Goal: Navigation & Orientation: Find specific page/section

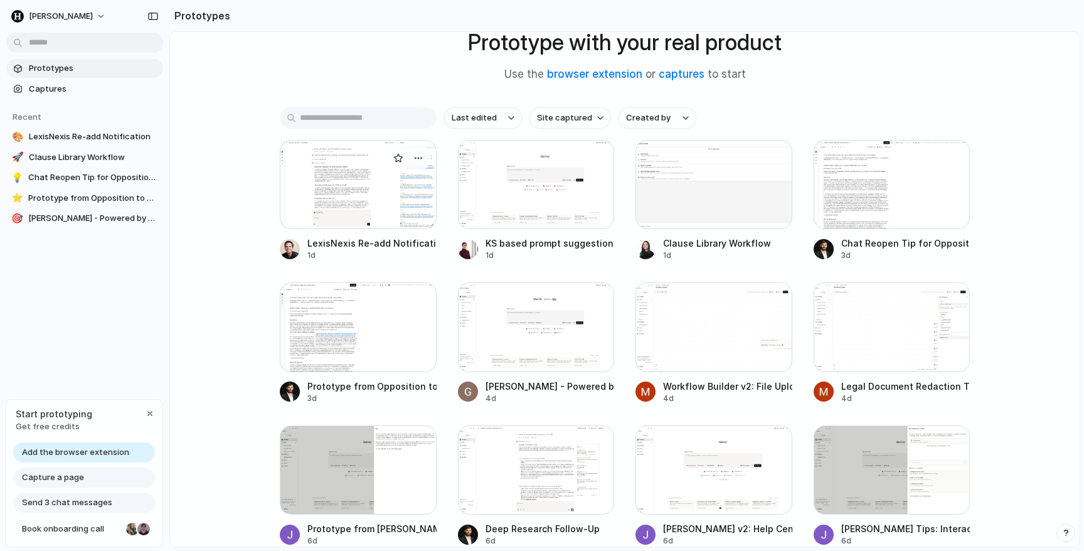
scroll to position [76, 0]
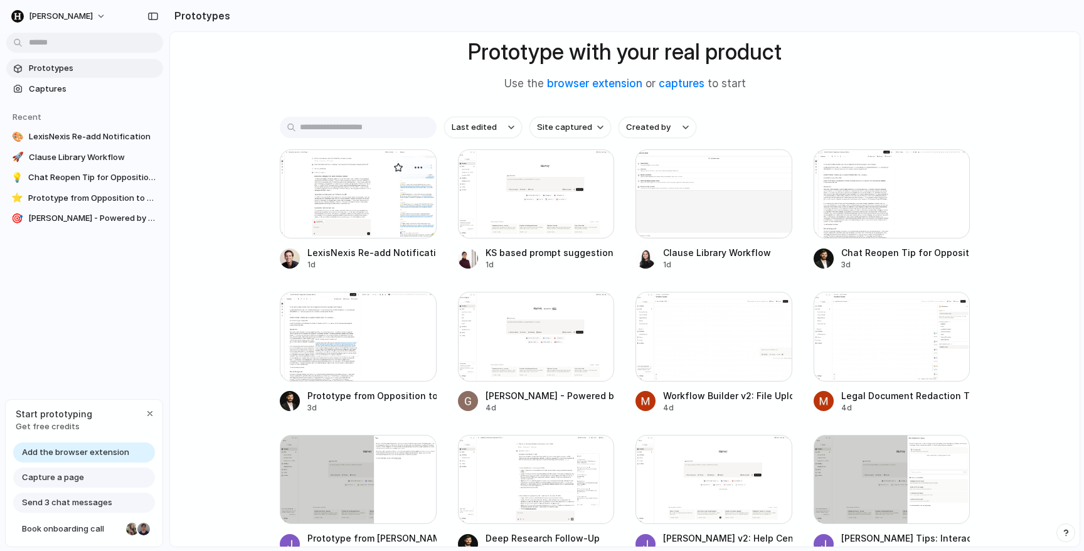
click at [341, 191] on div at bounding box center [358, 193] width 157 height 89
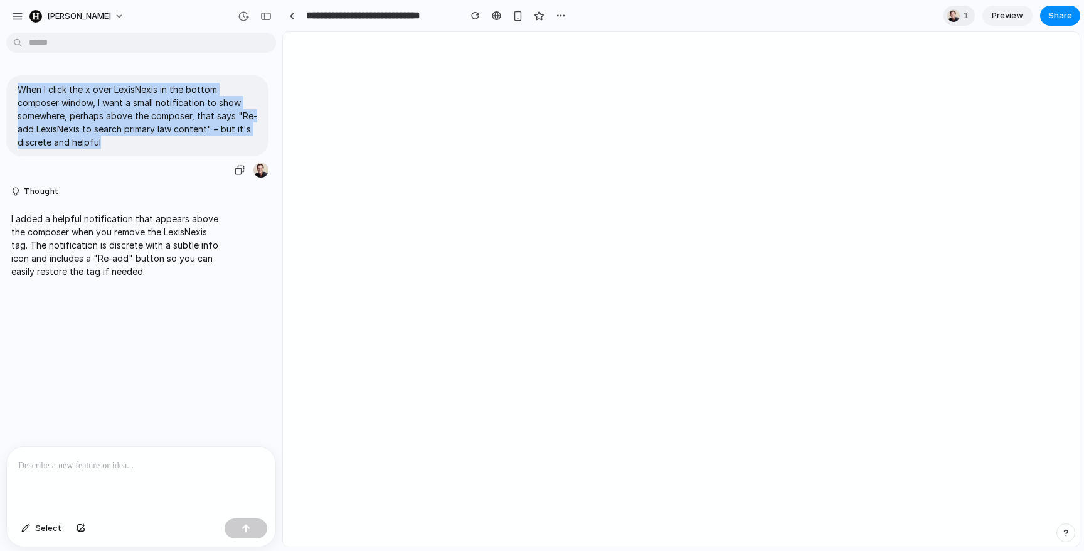
drag, startPoint x: 11, startPoint y: 85, endPoint x: 136, endPoint y: 157, distance: 144.2
click at [136, 157] on div "When I click the x over LexisNexis in the bottom composer window, I want a smal…" at bounding box center [137, 126] width 262 height 103
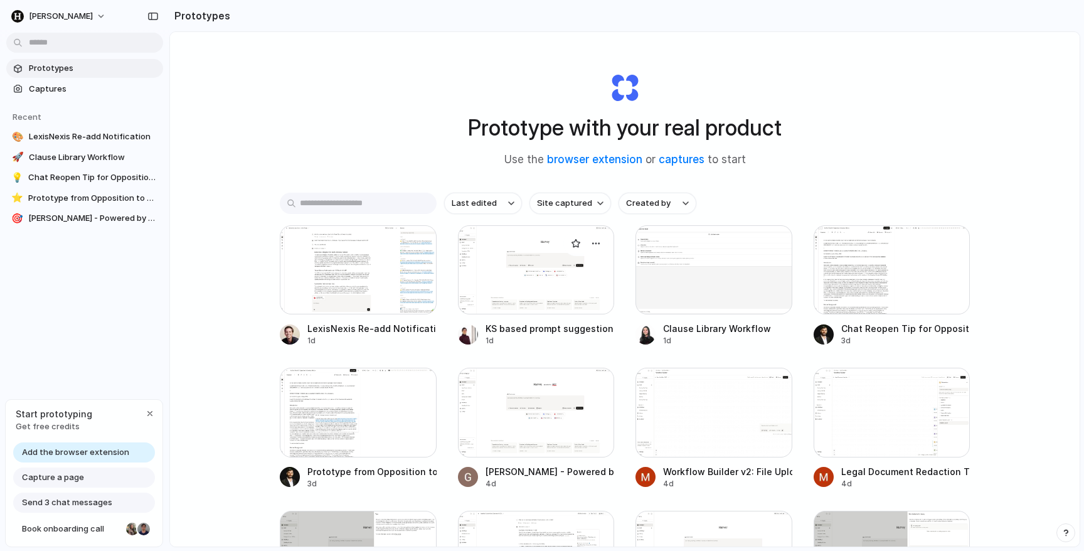
click at [537, 271] on div at bounding box center [536, 269] width 157 height 89
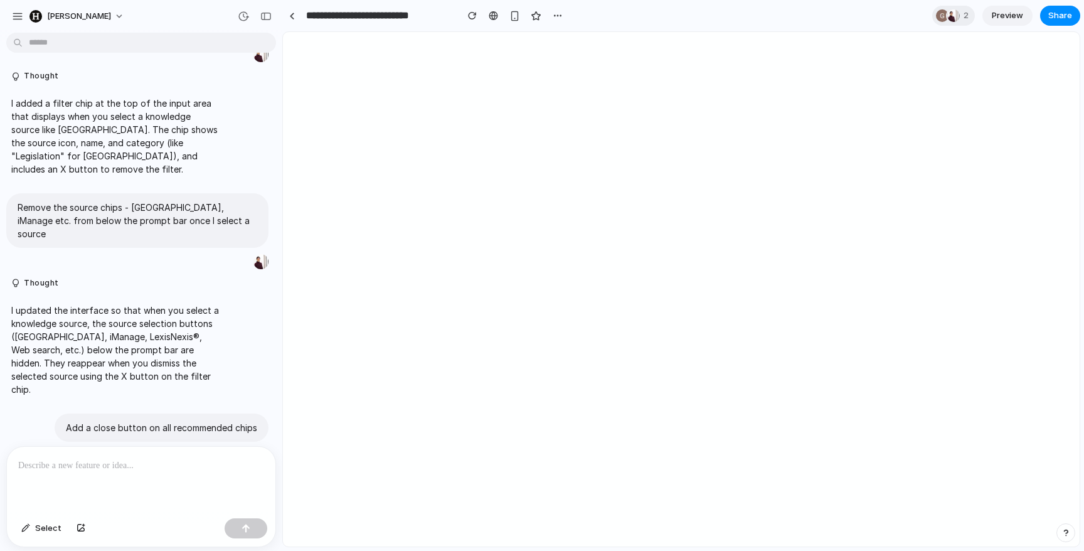
scroll to position [1833, 0]
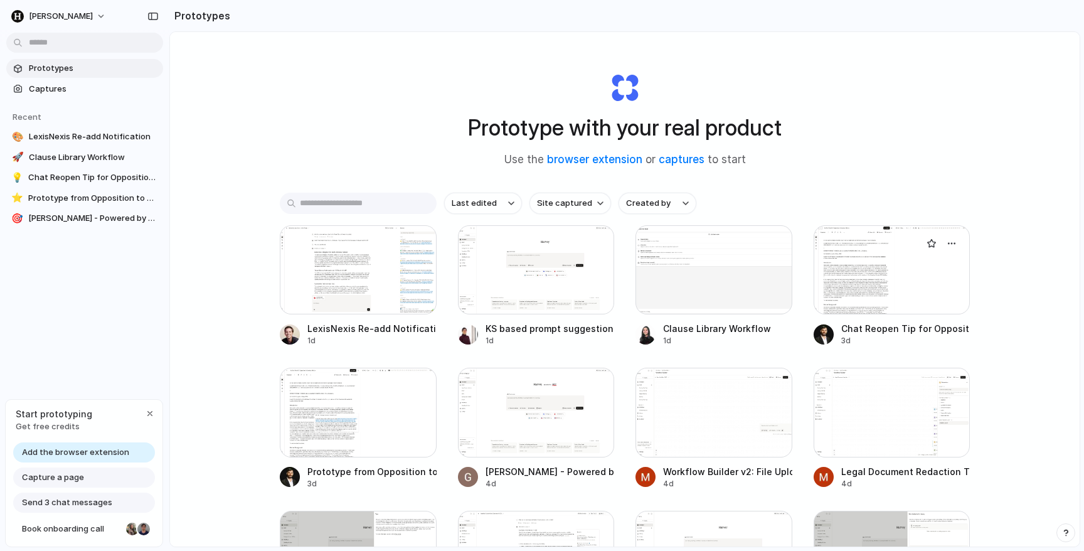
click at [885, 292] on div at bounding box center [891, 269] width 157 height 89
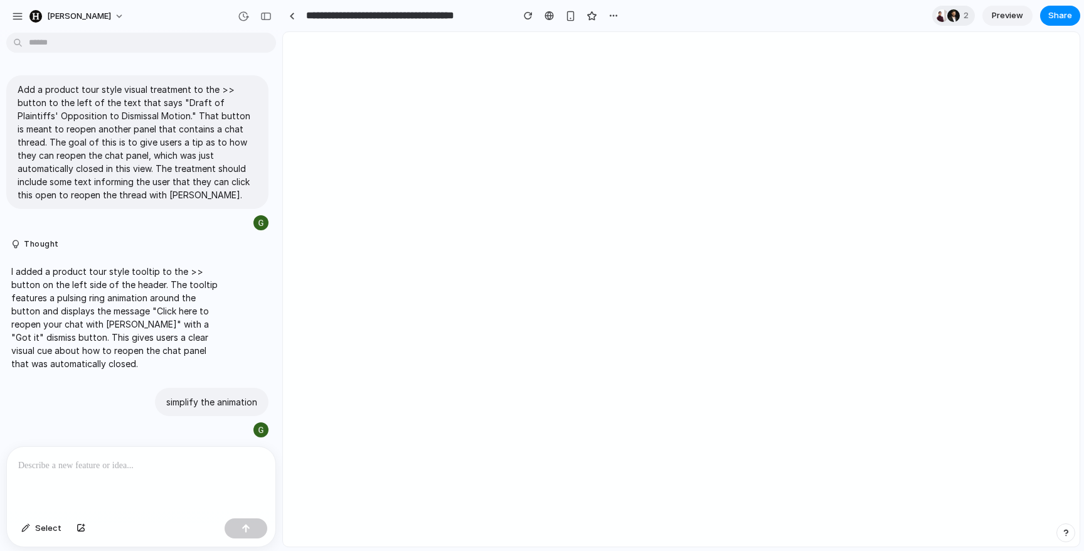
scroll to position [109, 0]
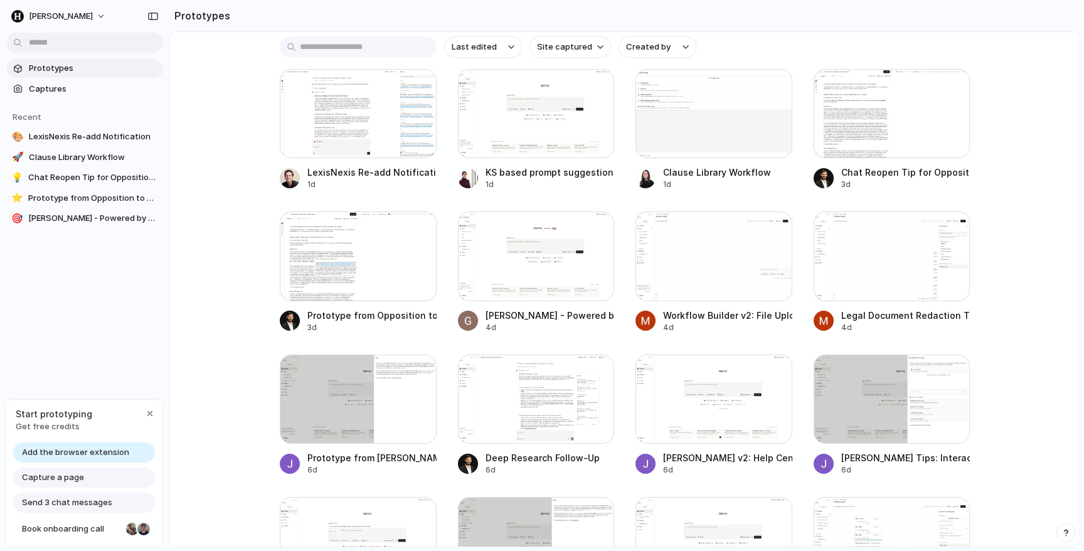
scroll to position [157, 0]
click at [337, 259] on div at bounding box center [358, 254] width 157 height 89
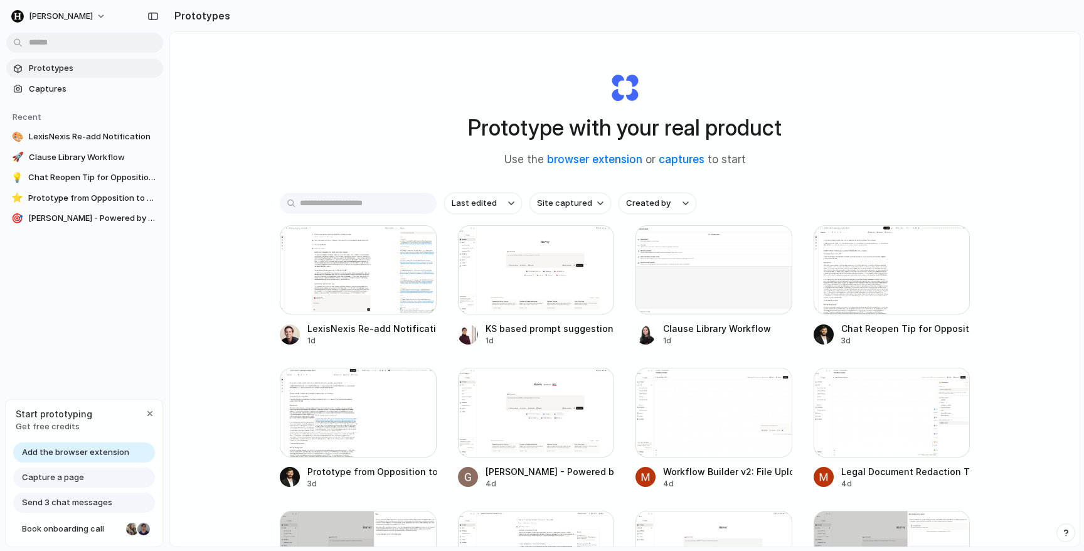
click at [45, 451] on span "Add the browser extension" at bounding box center [75, 452] width 107 height 13
click at [81, 449] on span "Add the browser extension" at bounding box center [75, 452] width 107 height 13
click at [147, 411] on div "button" at bounding box center [150, 413] width 10 height 10
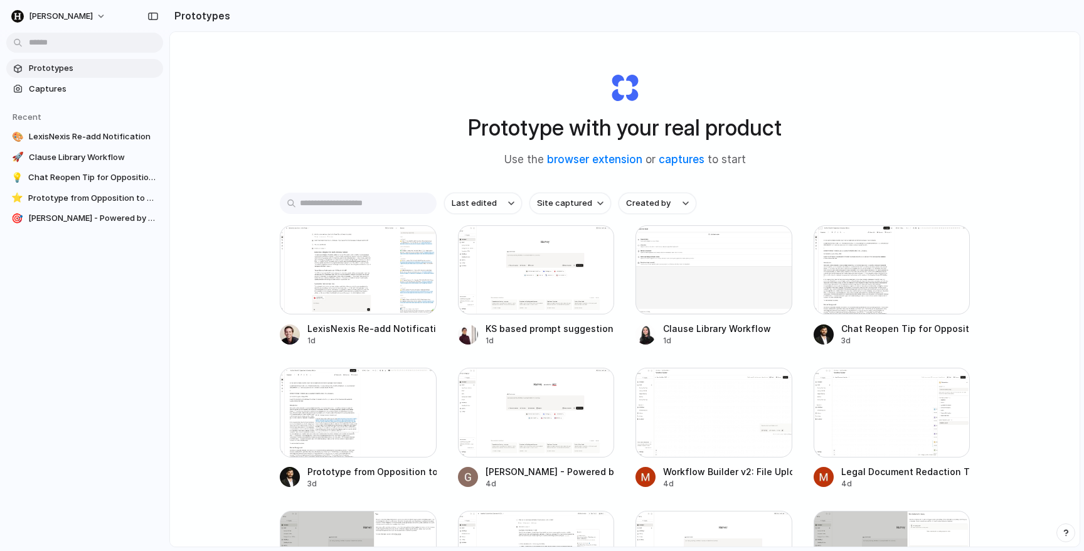
click at [34, 73] on span "Prototypes" at bounding box center [93, 68] width 129 height 13
click at [689, 160] on link "captures" at bounding box center [682, 159] width 46 height 13
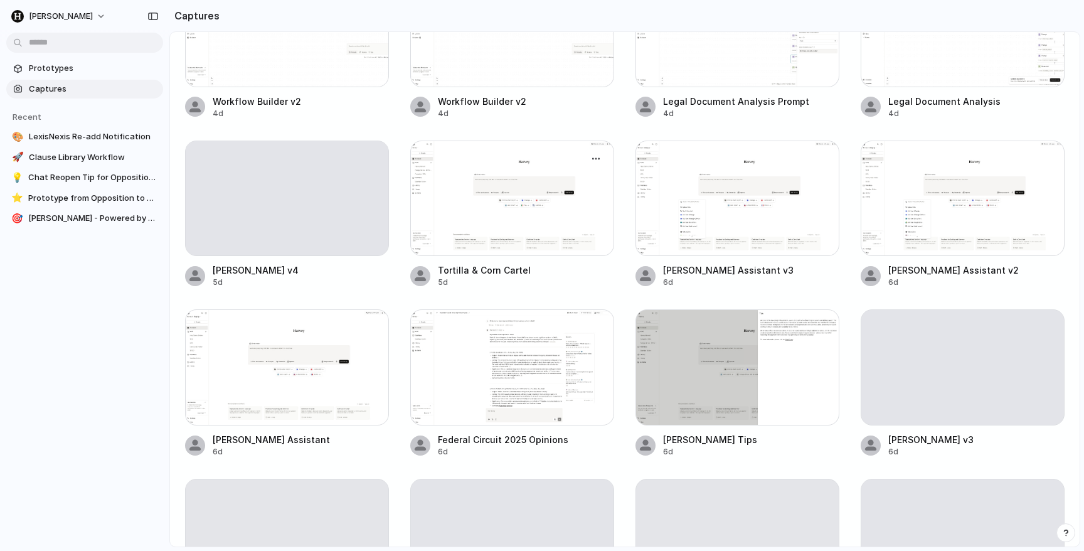
scroll to position [274, 0]
